Goal: Task Accomplishment & Management: Use online tool/utility

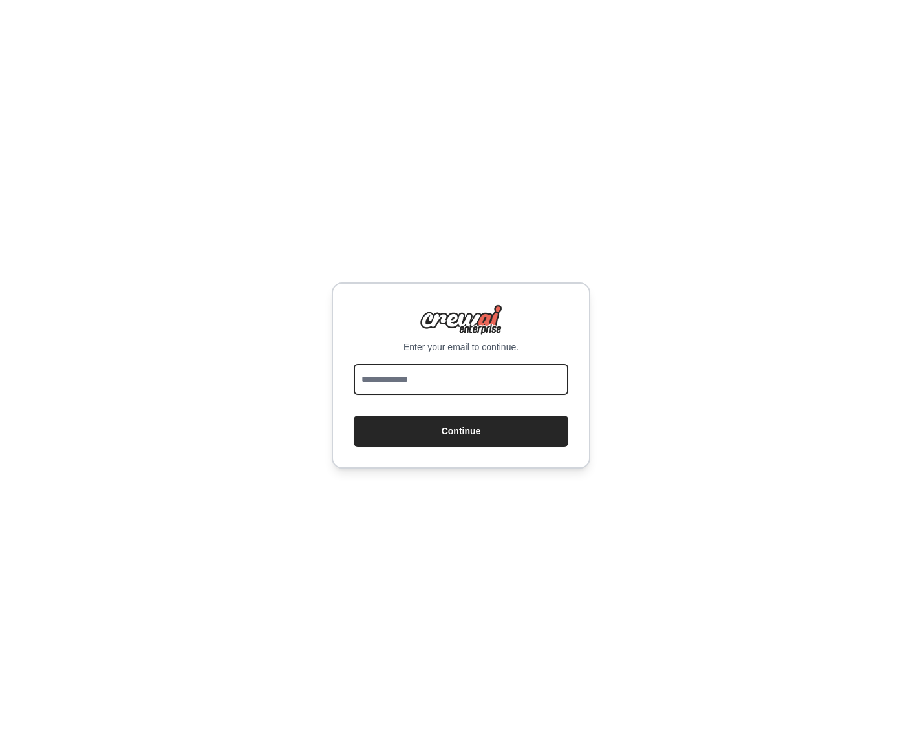
click at [398, 389] on input "email" at bounding box center [461, 379] width 215 height 31
type input "*"
type input "**********"
click at [354, 416] on button "Continue" at bounding box center [461, 431] width 215 height 31
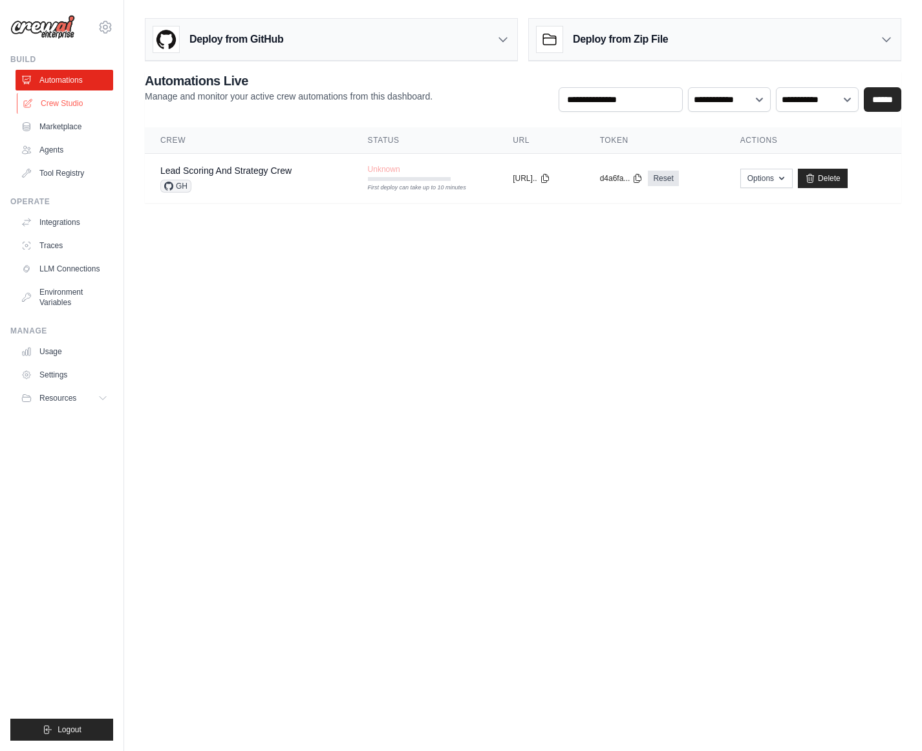
click at [65, 100] on link "Crew Studio" at bounding box center [66, 103] width 98 height 21
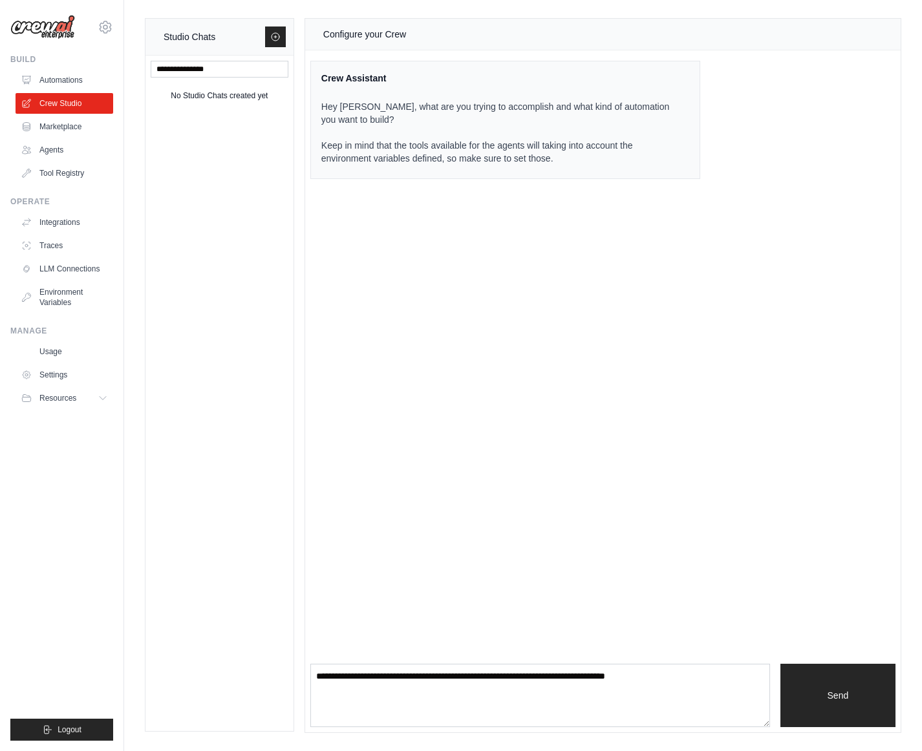
click at [358, 89] on div "Hey Vasilij, what are you trying to accomplish and what kind of automation you …" at bounding box center [497, 127] width 352 height 81
click at [173, 69] on input "text" at bounding box center [220, 69] width 138 height 17
click at [76, 219] on link "Integrations" at bounding box center [66, 222] width 98 height 21
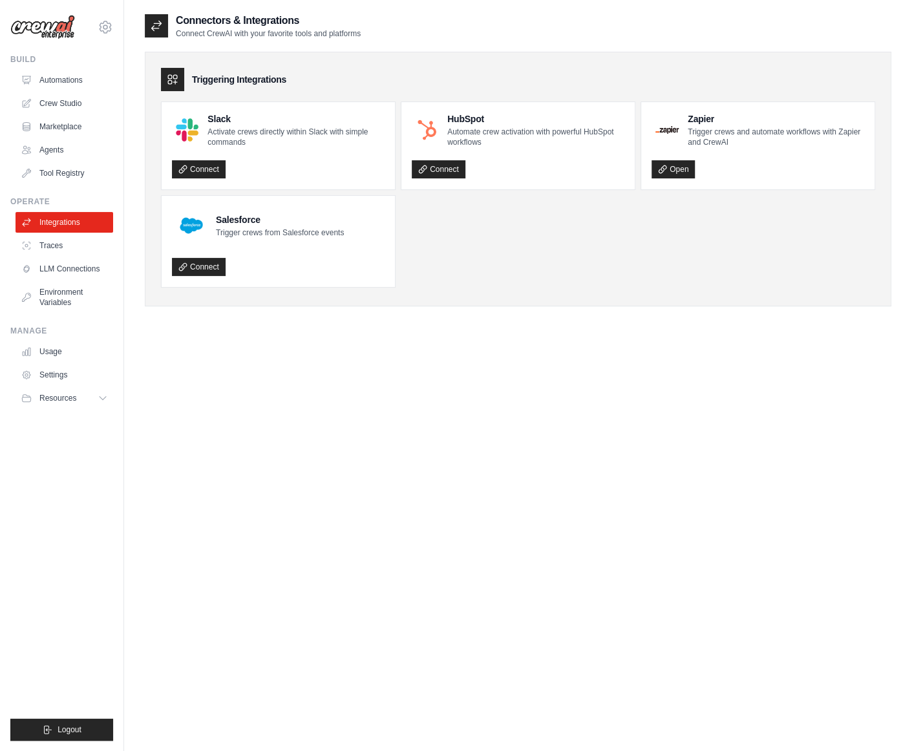
click at [270, 367] on div "Connectors & Integrations Connect CrewAI with your favorite tools and platforms…" at bounding box center [518, 388] width 747 height 751
